Goal: Complete application form

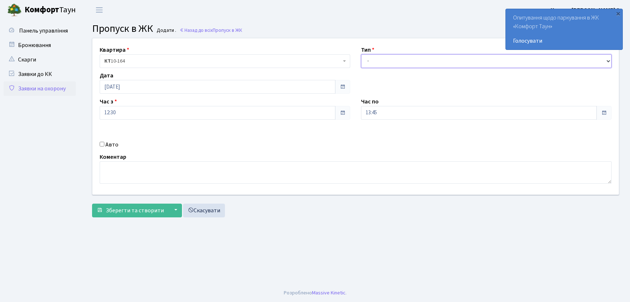
drag, startPoint x: 0, startPoint y: 0, endPoint x: 382, endPoint y: 65, distance: 387.3
click at [382, 65] on select "- Доставка Таксі Гості Сервіс" at bounding box center [486, 61] width 251 height 14
select select "1"
click at [361, 54] on select "- Доставка Таксі Гості Сервіс" at bounding box center [486, 61] width 251 height 14
drag, startPoint x: 349, startPoint y: 115, endPoint x: 320, endPoint y: 119, distance: 28.9
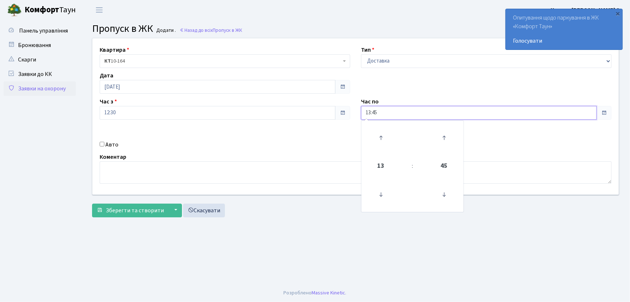
click at [320, 119] on div "Квартира <b>КТ</b>&nbsp;&nbsp;&nbsp;&nbsp;10-164 КТ 10-164 Тип - Доставка Таксі…" at bounding box center [356, 116] width 538 height 156
type input "22:00"
click at [103, 142] on input "Авто" at bounding box center [102, 144] width 5 height 5
checkbox input "true"
type input "СВ0269ВО"
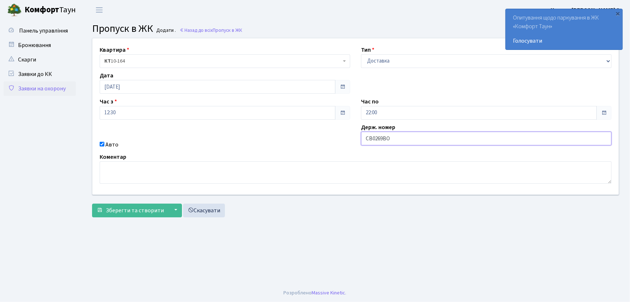
click at [92, 203] on button "Зберегти та створити" at bounding box center [130, 210] width 77 height 14
